Goal: Information Seeking & Learning: Learn about a topic

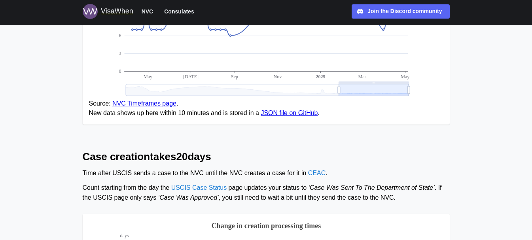
scroll to position [226, 0]
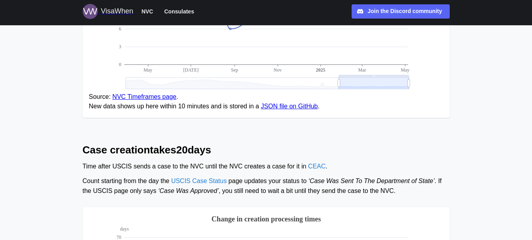
click at [151, 99] on link "NVC Timeframes page" at bounding box center [144, 96] width 64 height 7
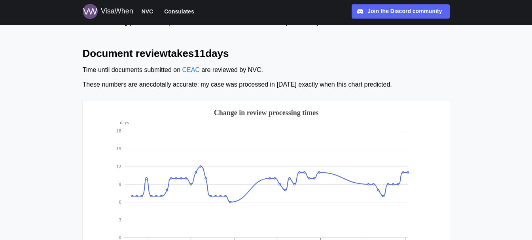
scroll to position [0, 0]
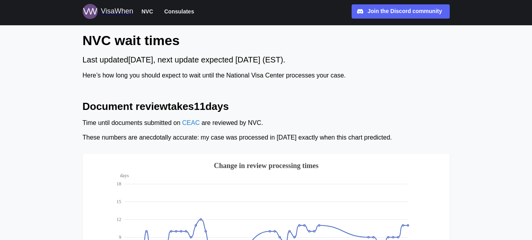
click at [122, 12] on div "VisaWhen" at bounding box center [117, 11] width 32 height 11
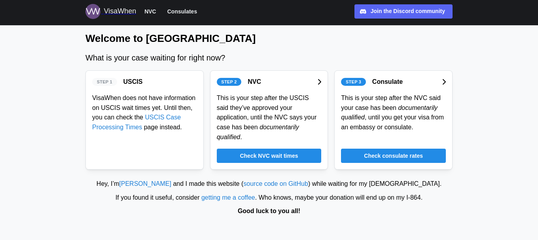
click at [369, 150] on span "Check consulate rates" at bounding box center [393, 155] width 59 height 13
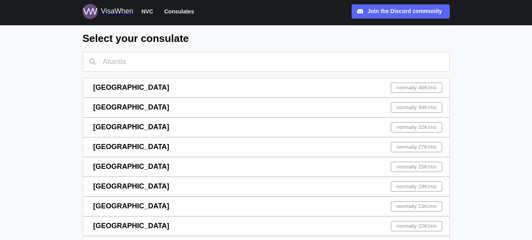
click at [345, 154] on div "Guangzhou normally 27K /mo" at bounding box center [267, 147] width 349 height 19
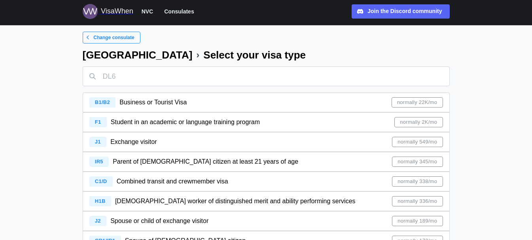
click at [329, 127] on div "F1 Student in an academic or language training program normally 2K/mo" at bounding box center [266, 122] width 354 height 19
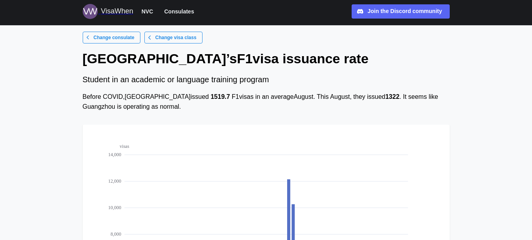
scroll to position [210, 0]
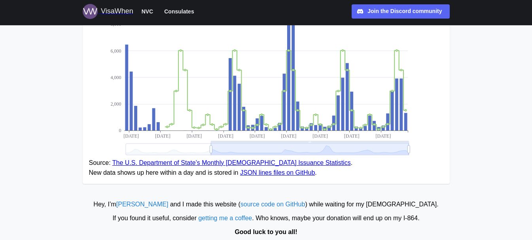
click at [303, 163] on link "The U.S. Department of State’s Monthly [DEMOGRAPHIC_DATA] Issuance Statistics" at bounding box center [231, 162] width 239 height 7
